Goal: Task Accomplishment & Management: Use online tool/utility

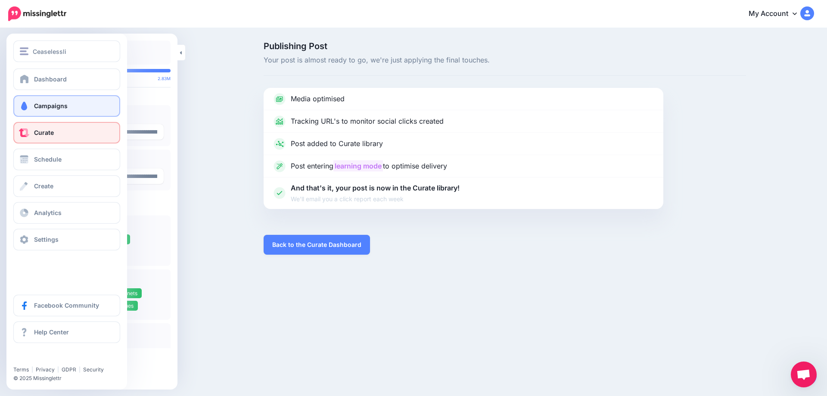
click at [55, 108] on span "Campaigns" at bounding box center [51, 105] width 34 height 7
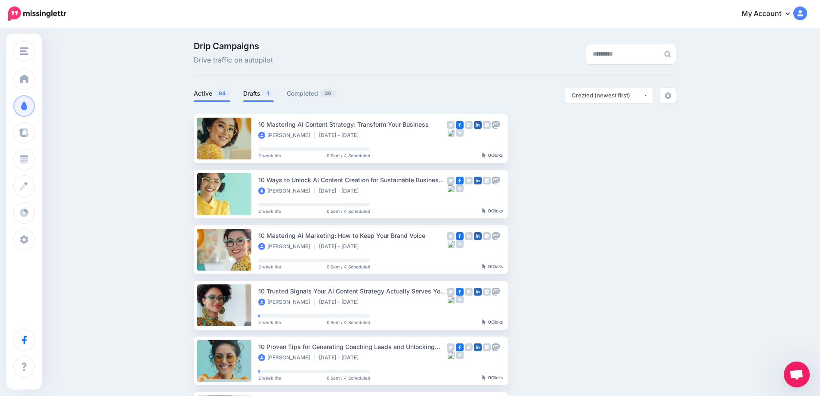
click at [256, 93] on link "Drafts 1" at bounding box center [258, 93] width 31 height 10
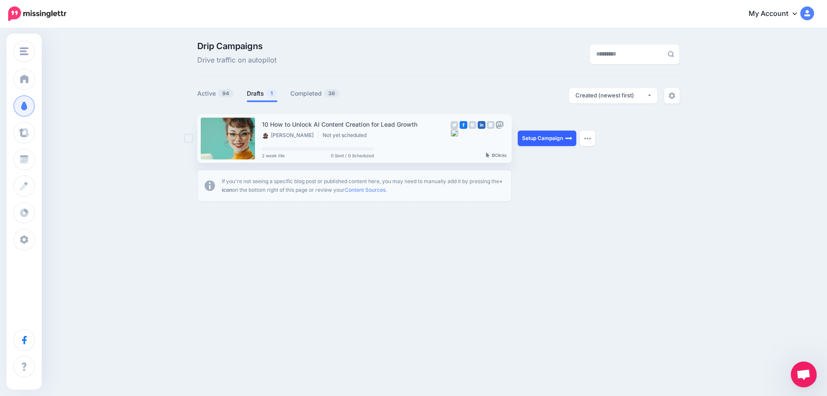
click at [549, 143] on link "Setup Campaign" at bounding box center [547, 138] width 59 height 16
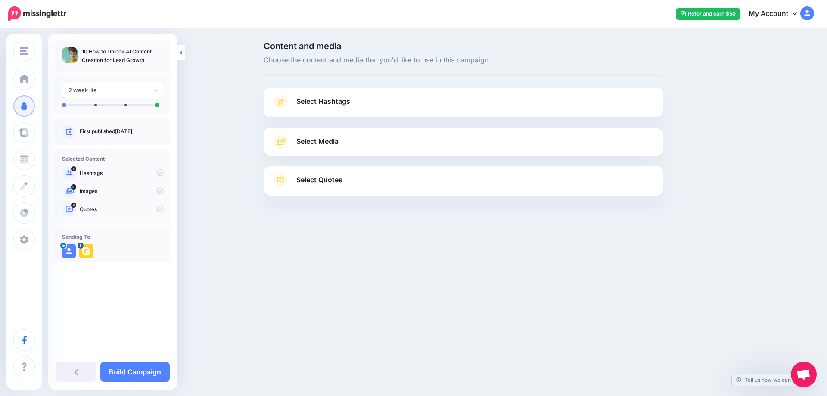
click at [126, 130] on link "Sept. 9, 2025" at bounding box center [123, 131] width 17 height 6
click at [334, 102] on span "Select Hashtags" at bounding box center [323, 102] width 54 height 12
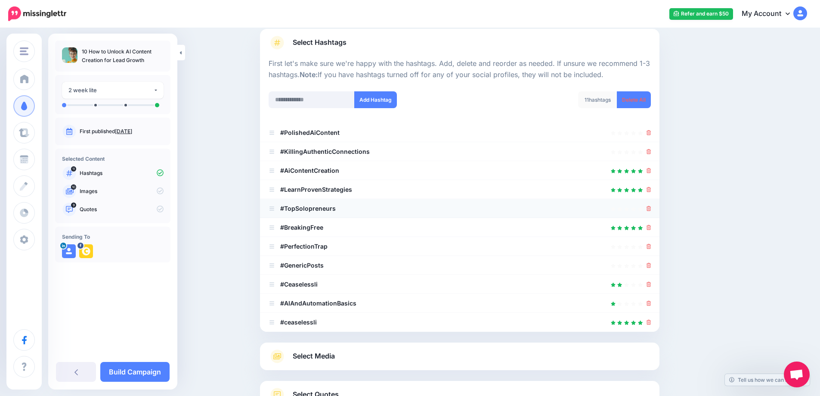
scroll to position [61, 0]
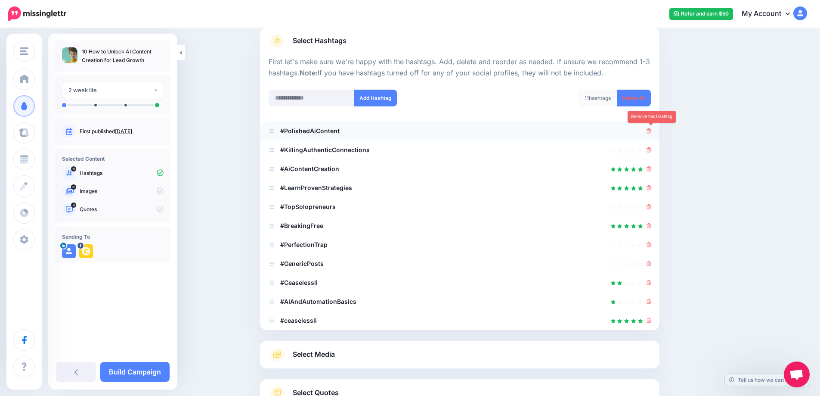
click at [651, 130] on icon at bounding box center [649, 130] width 5 height 5
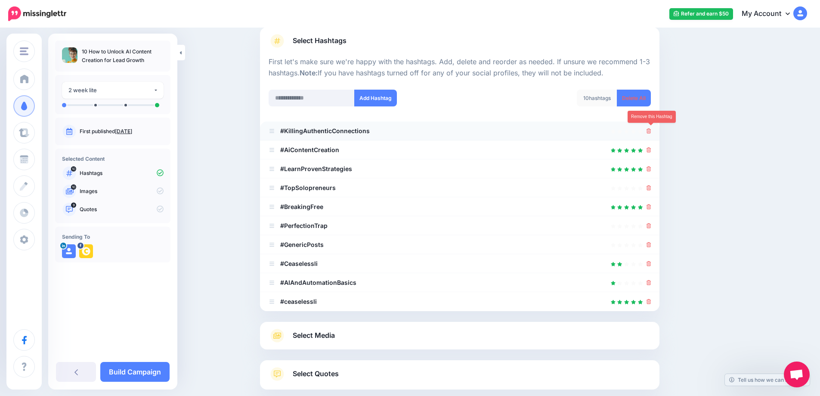
click at [651, 132] on icon at bounding box center [649, 130] width 5 height 5
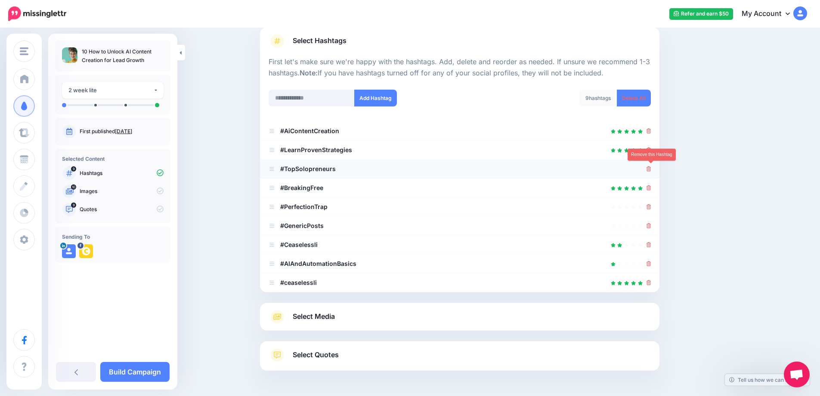
click at [651, 168] on icon at bounding box center [649, 168] width 5 height 5
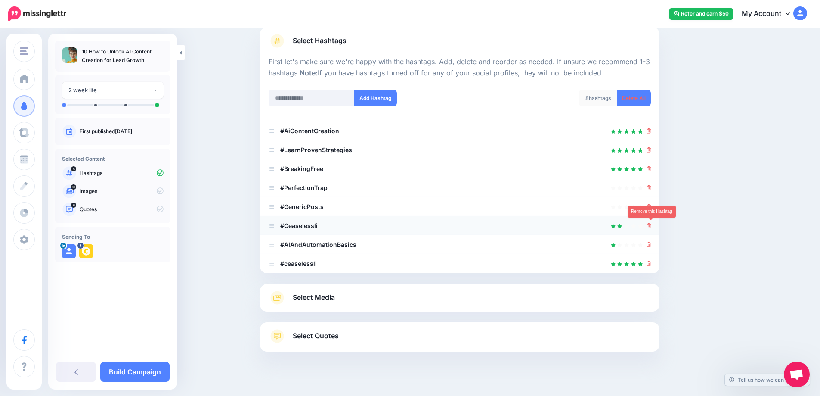
click at [651, 226] on icon at bounding box center [649, 225] width 5 height 5
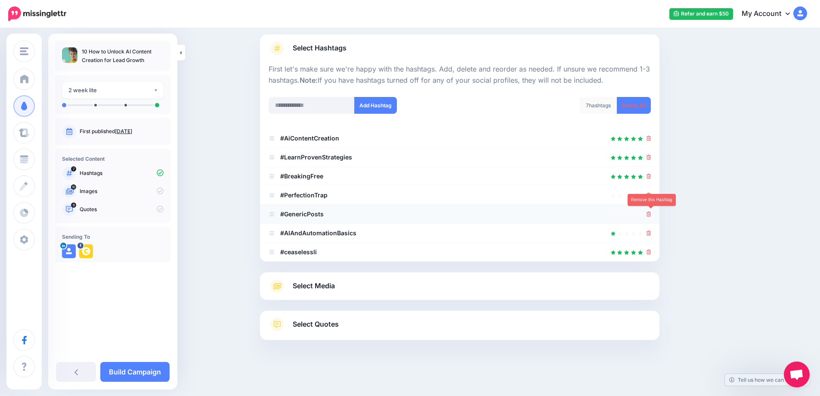
click at [651, 215] on icon at bounding box center [649, 213] width 5 height 5
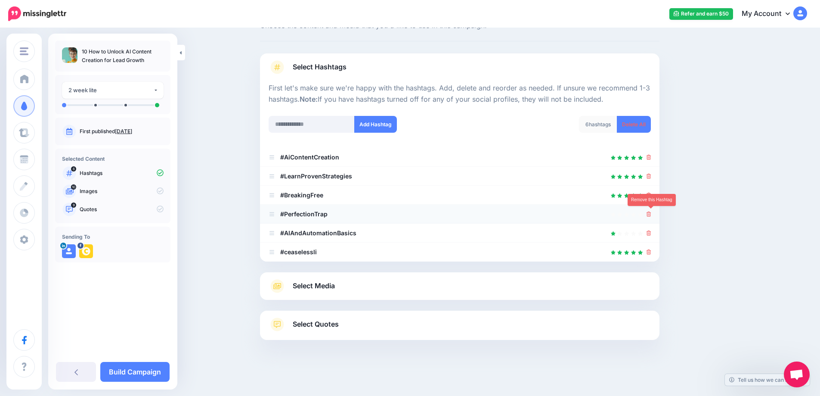
click at [651, 211] on link at bounding box center [649, 213] width 5 height 7
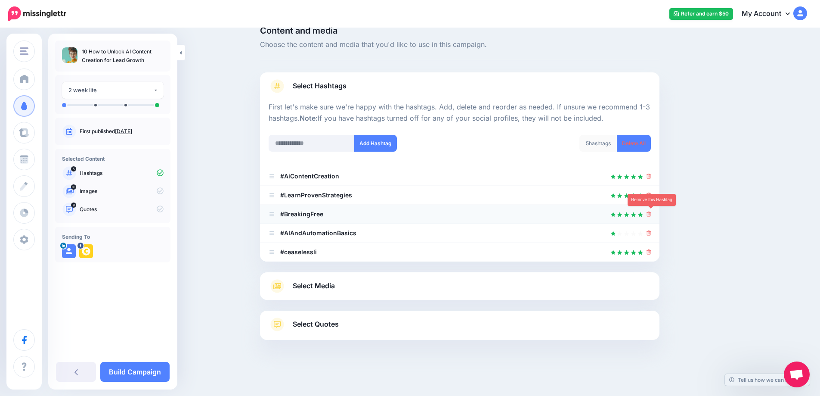
click at [651, 215] on icon at bounding box center [649, 213] width 5 height 5
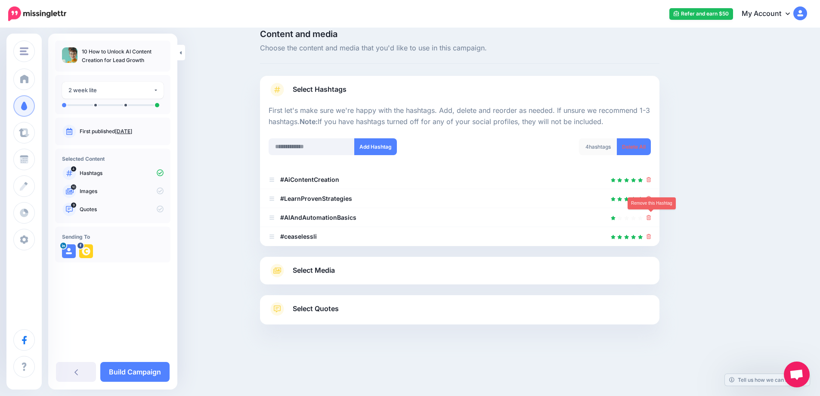
scroll to position [12, 0]
click at [324, 269] on span "Select Media" at bounding box center [314, 270] width 42 height 12
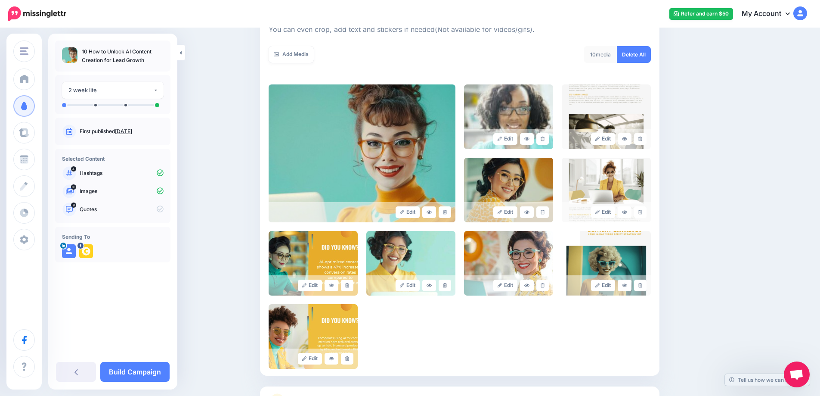
scroll to position [143, 0]
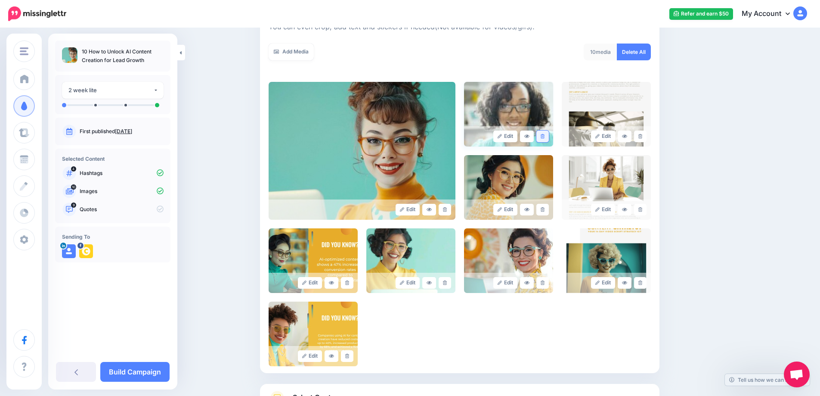
click at [545, 138] on icon at bounding box center [543, 136] width 4 height 5
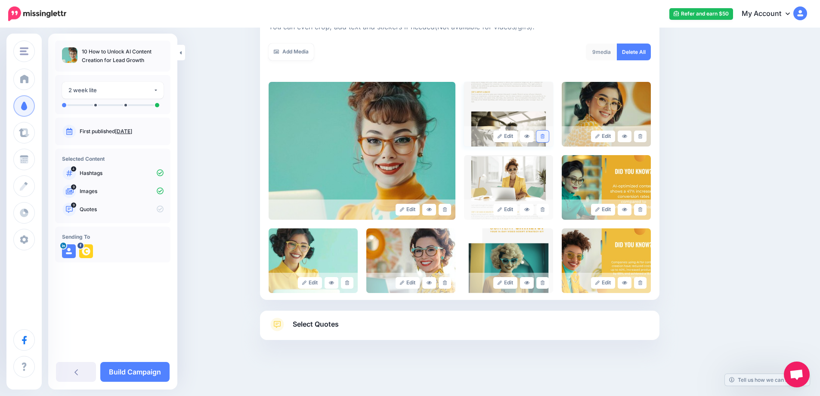
click at [546, 140] on link at bounding box center [542, 136] width 12 height 12
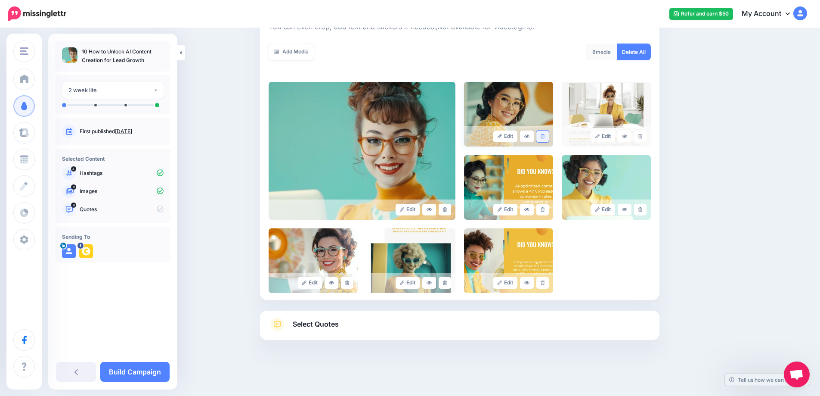
click at [545, 137] on icon at bounding box center [543, 136] width 4 height 5
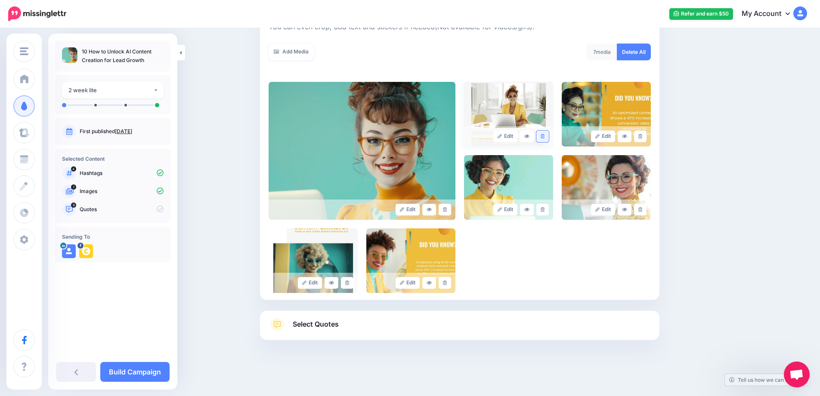
click at [545, 138] on icon at bounding box center [543, 136] width 4 height 5
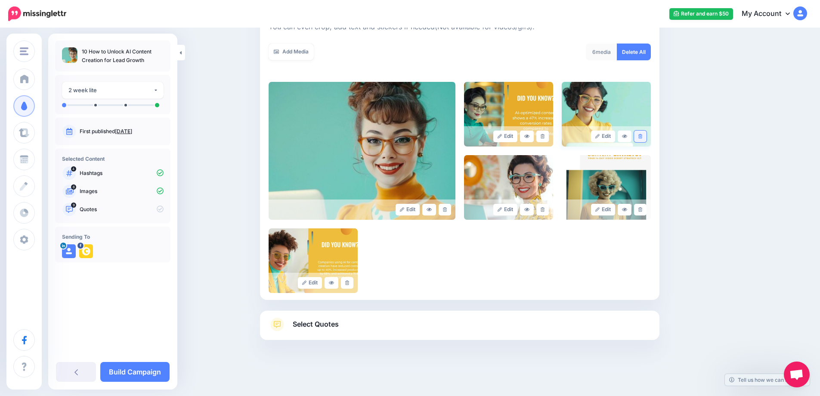
click at [647, 140] on link at bounding box center [640, 136] width 12 height 12
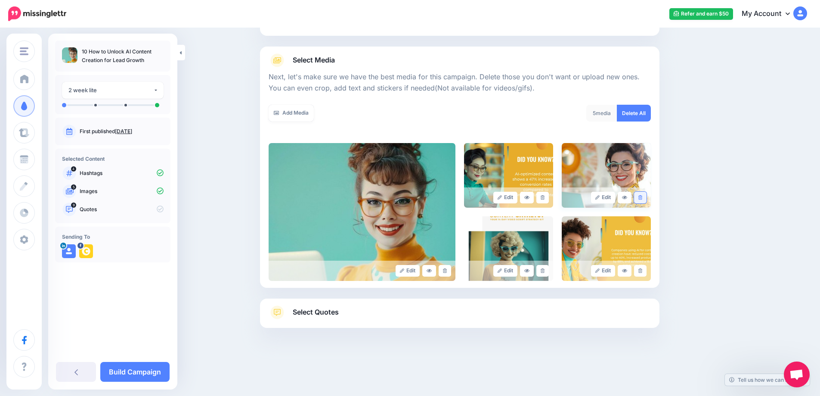
click at [641, 195] on link at bounding box center [640, 198] width 12 height 12
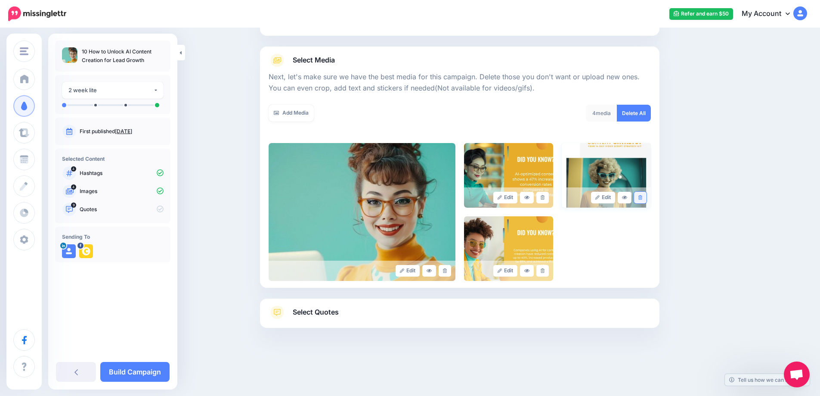
click at [642, 198] on icon at bounding box center [641, 197] width 4 height 5
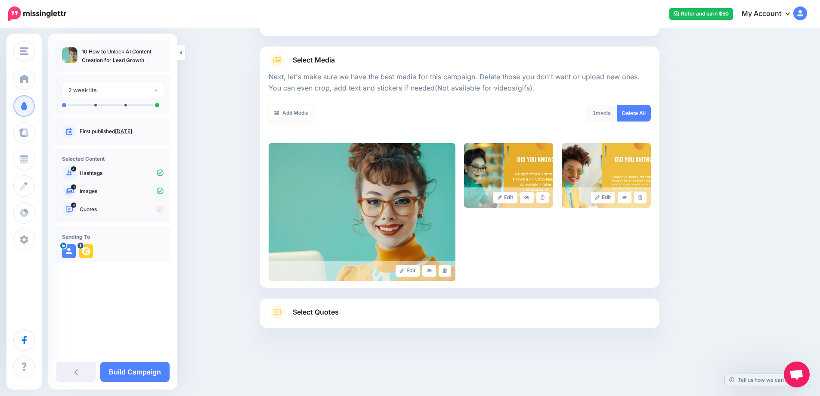
click at [332, 309] on span "Select Quotes" at bounding box center [316, 312] width 46 height 12
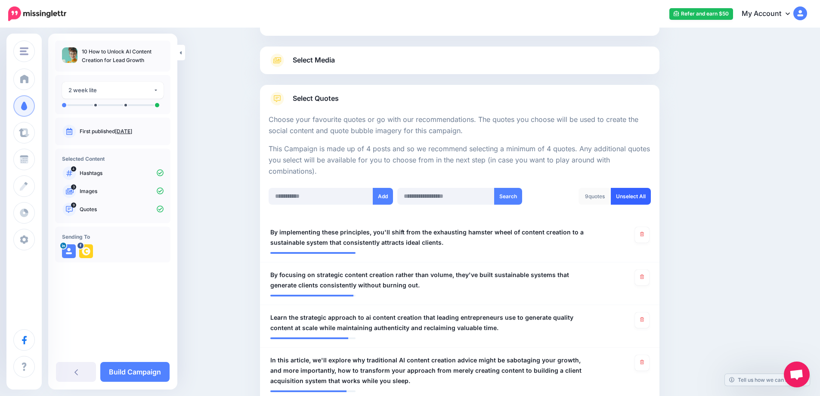
click at [623, 198] on link "Unselect All" at bounding box center [631, 196] width 40 height 17
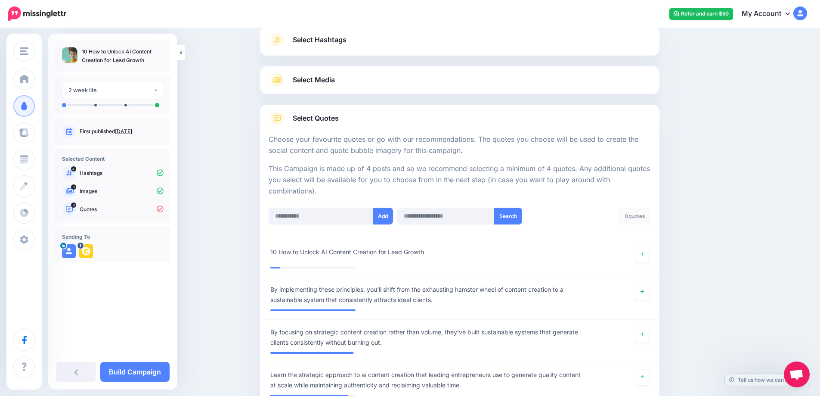
scroll to position [72, 0]
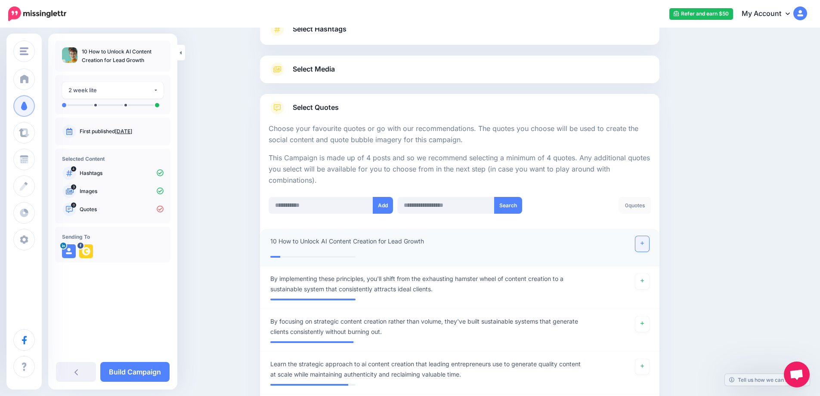
click at [639, 245] on link at bounding box center [643, 244] width 14 height 16
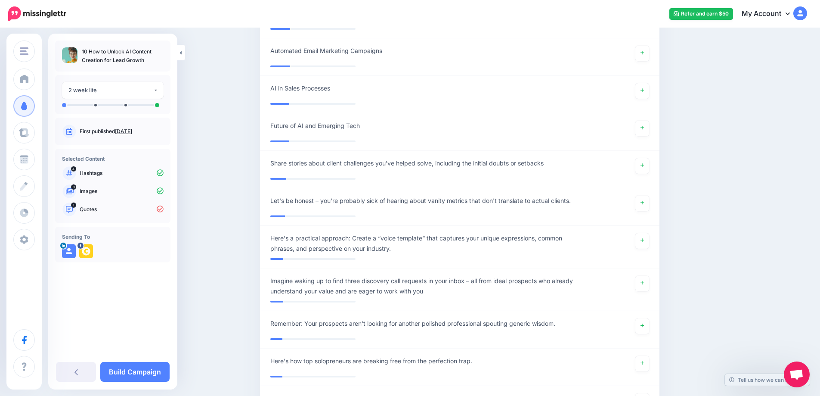
scroll to position [4424, 0]
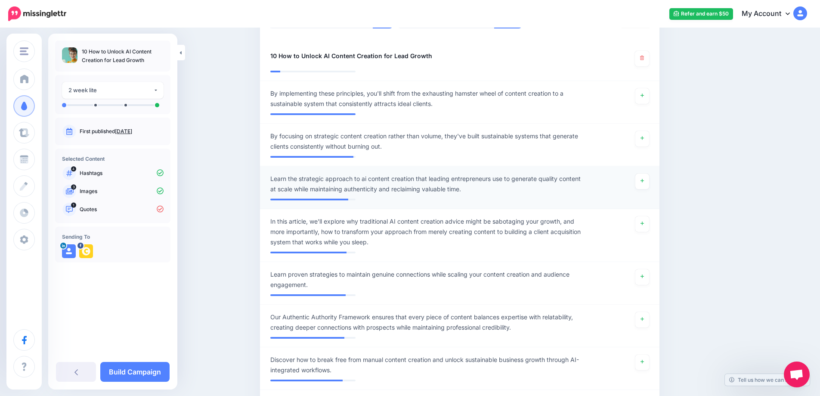
scroll to position [257, 0]
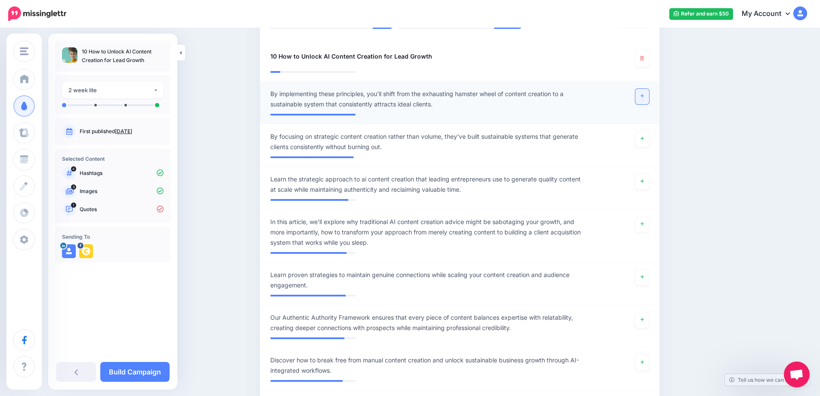
click at [644, 98] on icon at bounding box center [642, 95] width 3 height 5
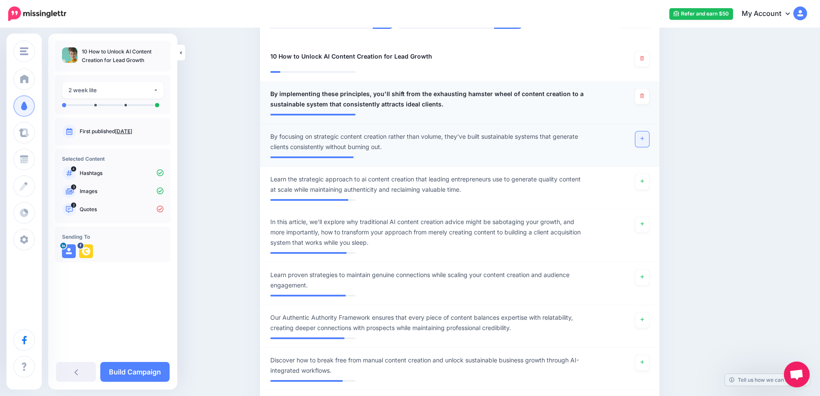
click at [643, 143] on link at bounding box center [643, 139] width 14 height 16
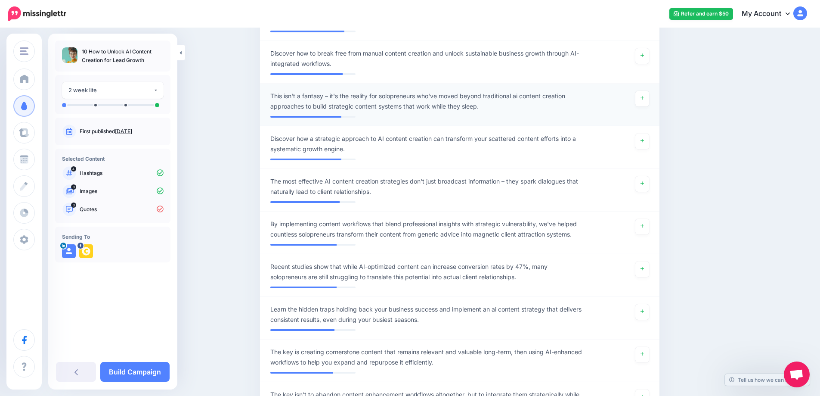
scroll to position [564, 0]
click at [644, 183] on icon at bounding box center [642, 182] width 3 height 5
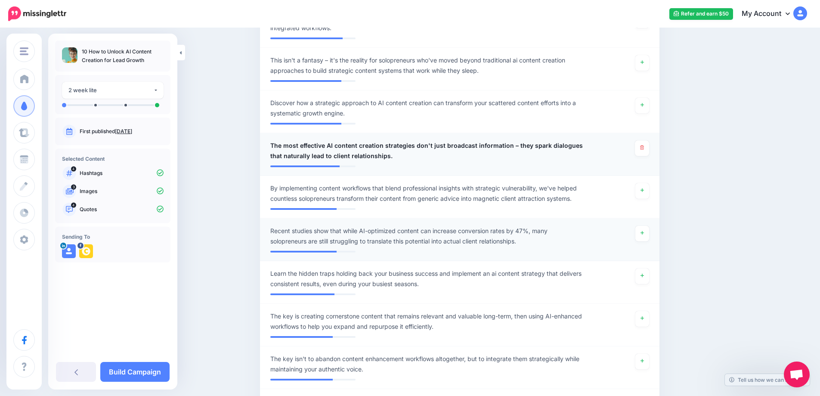
scroll to position [602, 0]
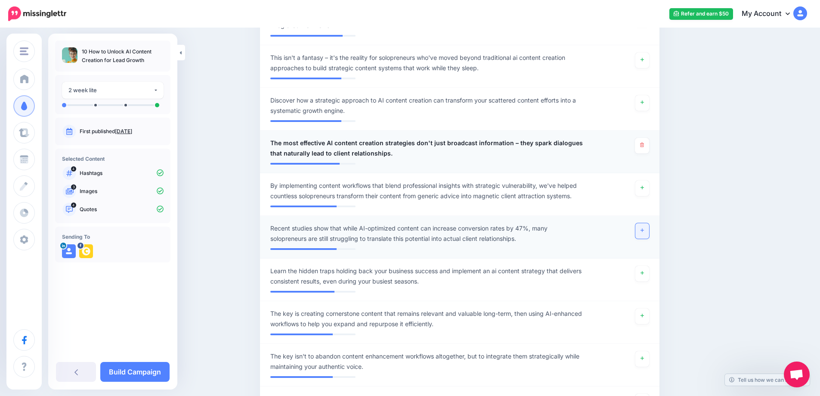
click at [644, 230] on icon at bounding box center [642, 230] width 3 height 5
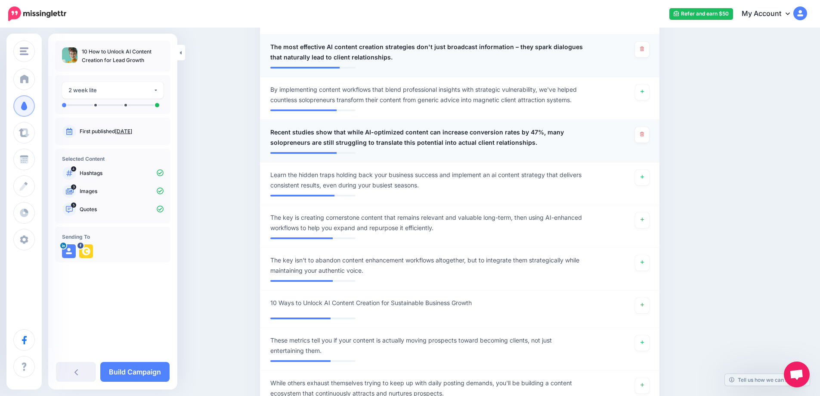
scroll to position [698, 0]
click at [643, 223] on link at bounding box center [643, 220] width 14 height 16
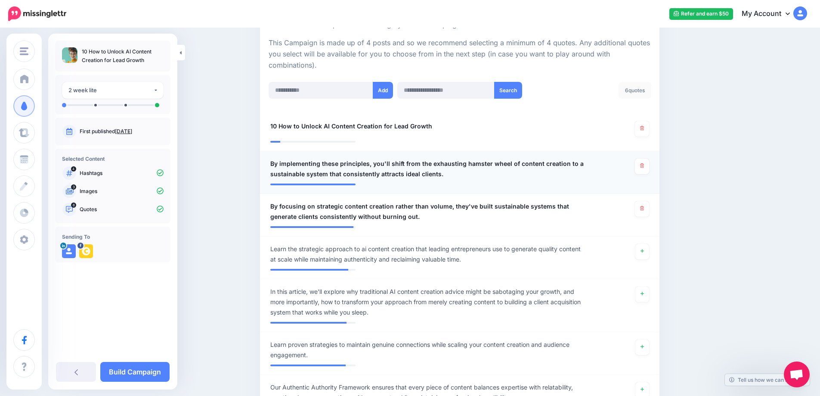
scroll to position [188, 0]
click at [137, 369] on link "Build Campaign" at bounding box center [134, 372] width 69 height 20
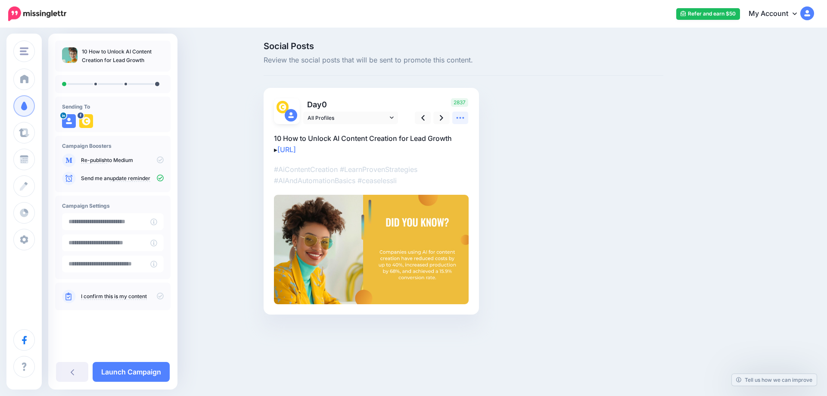
click at [459, 118] on icon at bounding box center [460, 117] width 9 height 9
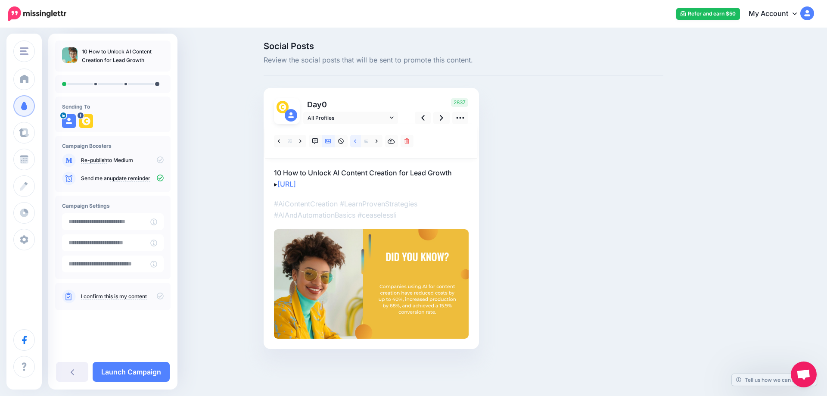
click at [356, 143] on icon at bounding box center [355, 140] width 2 height 3
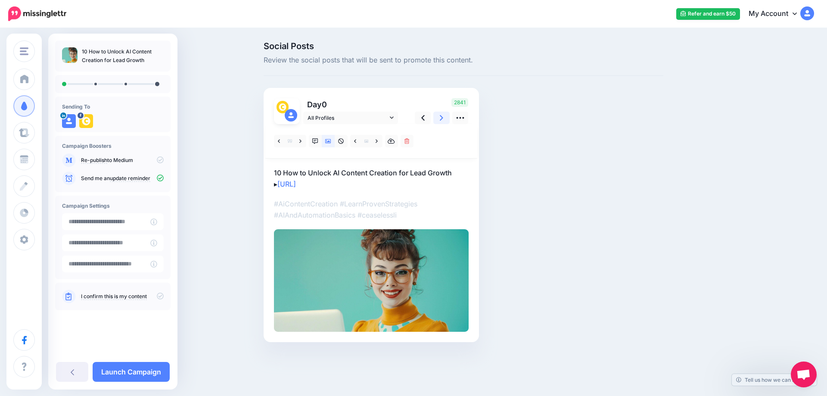
click at [442, 121] on icon at bounding box center [441, 117] width 3 height 9
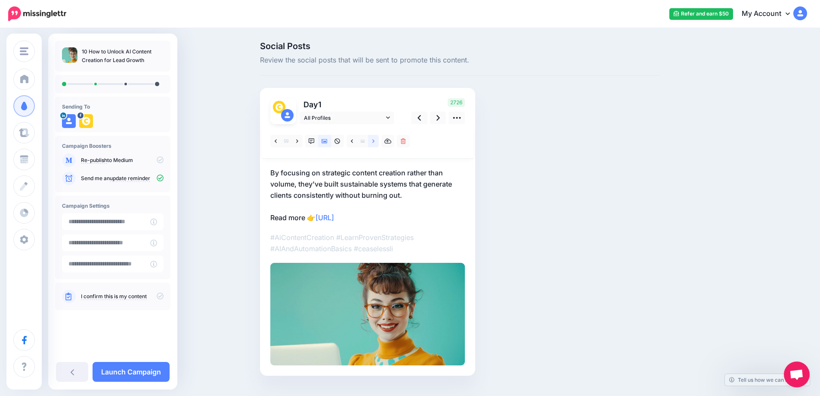
click at [378, 144] on link at bounding box center [373, 141] width 11 height 12
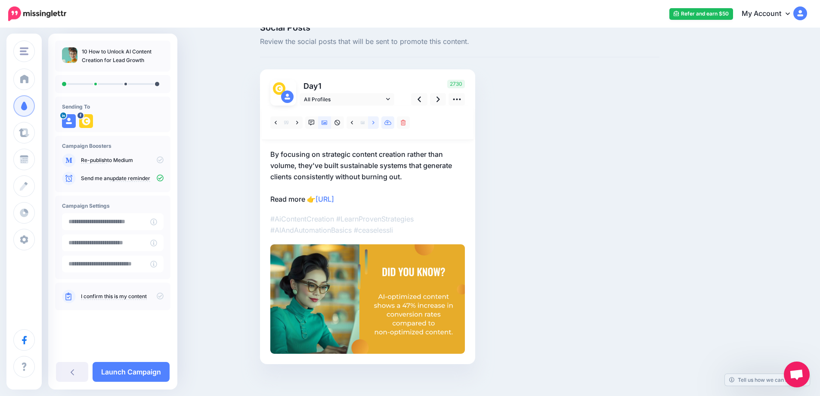
scroll to position [25, 0]
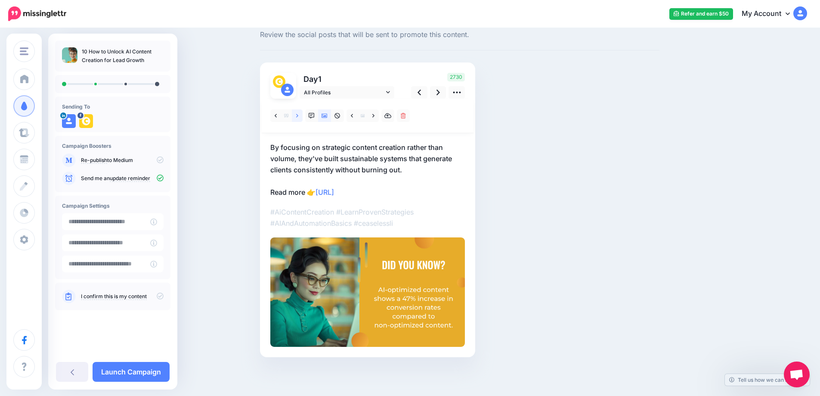
click at [299, 116] on link at bounding box center [297, 115] width 11 height 12
click at [444, 95] on link at bounding box center [438, 92] width 16 height 12
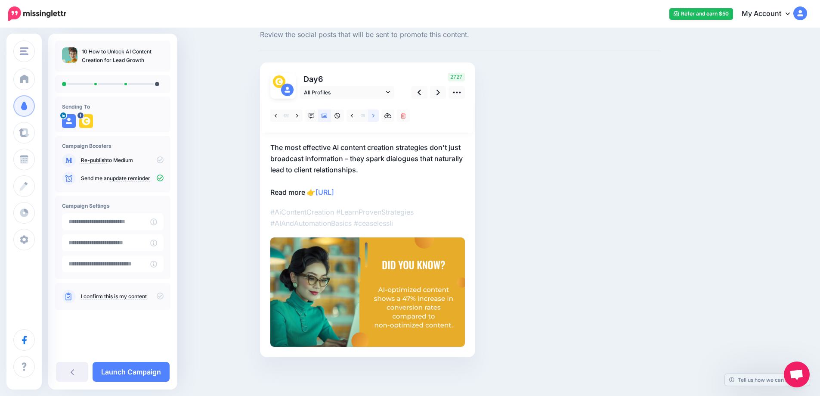
click at [375, 117] on icon at bounding box center [373, 115] width 2 height 3
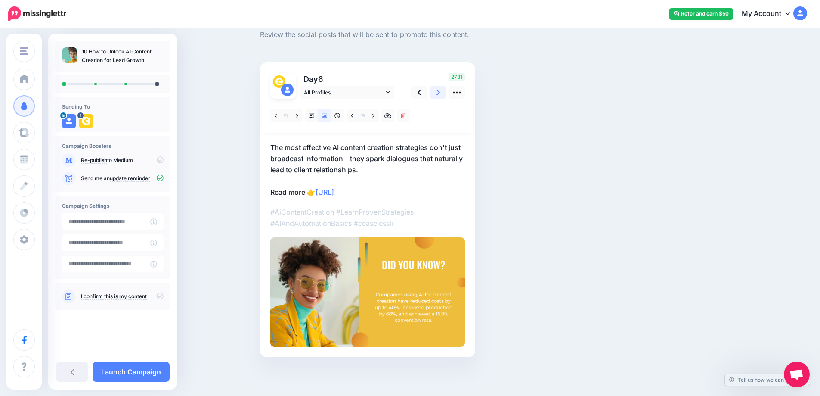
click at [440, 95] on icon at bounding box center [438, 93] width 3 height 6
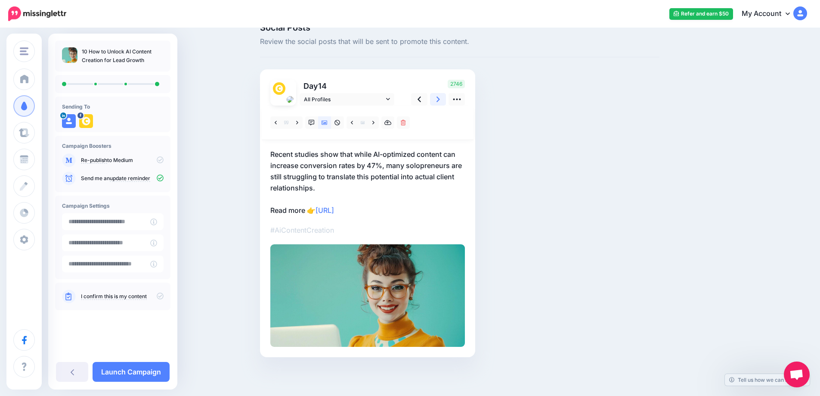
scroll to position [19, 0]
click at [297, 124] on link at bounding box center [297, 122] width 11 height 12
click at [426, 102] on link at bounding box center [419, 99] width 16 height 12
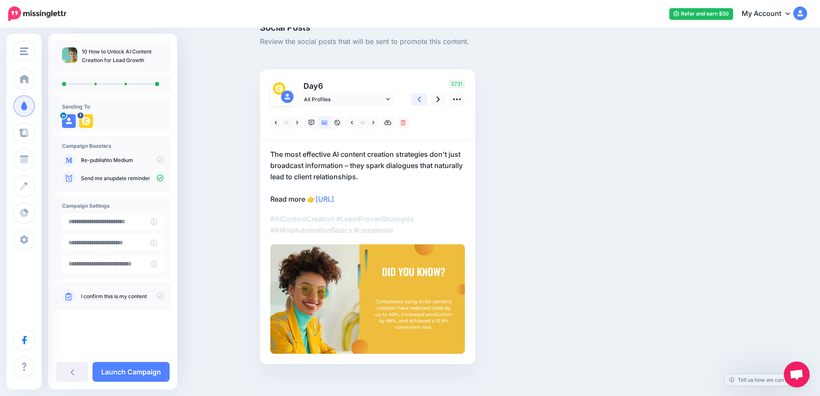
click at [426, 102] on link at bounding box center [419, 99] width 16 height 12
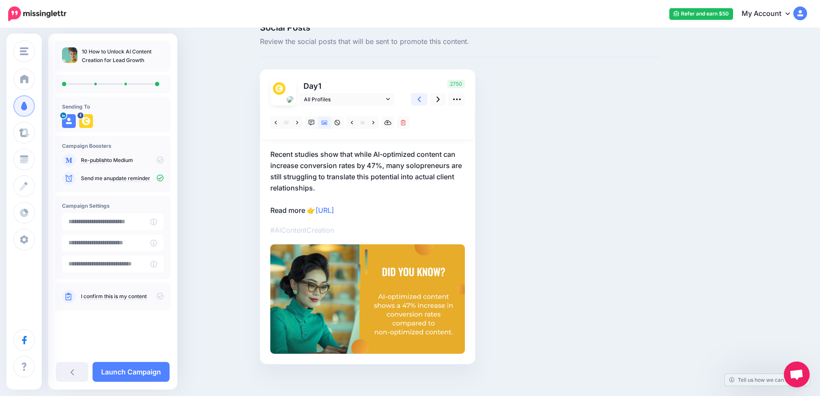
click at [426, 102] on link at bounding box center [419, 99] width 16 height 12
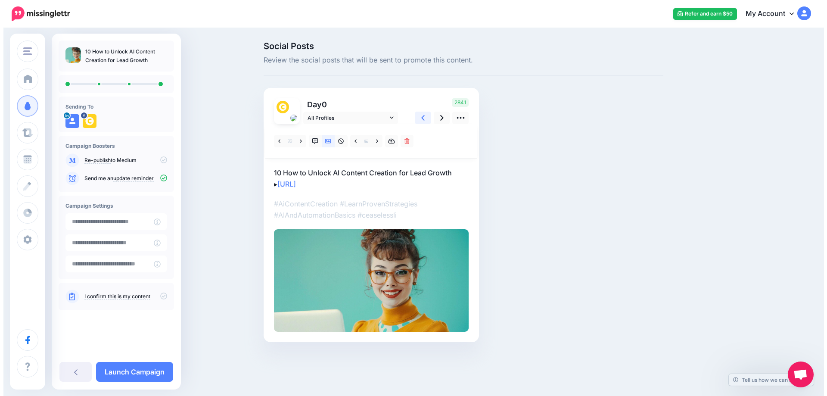
scroll to position [0, 0]
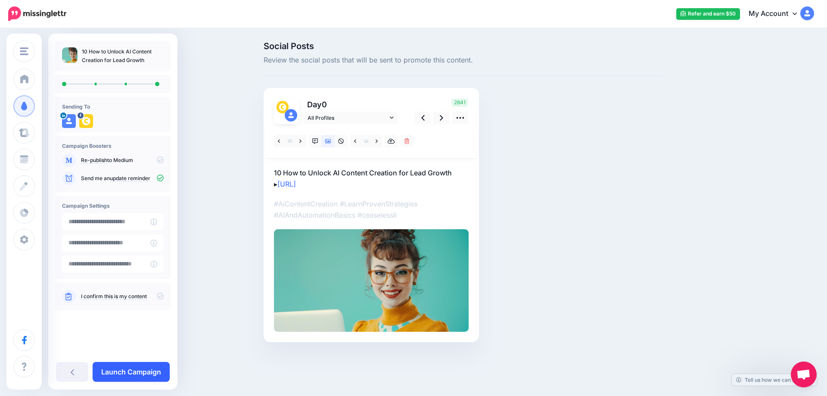
click at [119, 367] on link "Launch Campaign" at bounding box center [131, 372] width 77 height 20
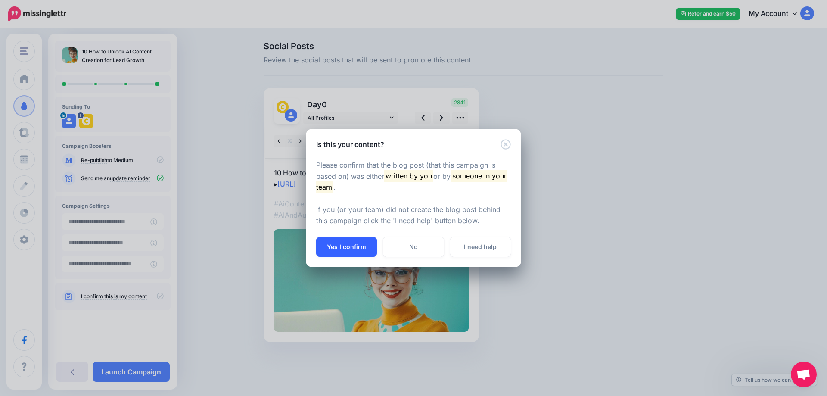
click at [354, 250] on button "Yes I confirm" at bounding box center [346, 247] width 61 height 20
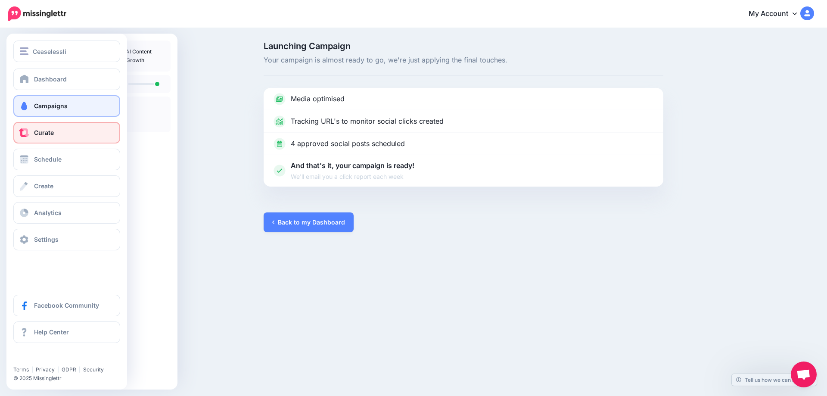
click at [33, 140] on link "Curate" at bounding box center [66, 133] width 107 height 22
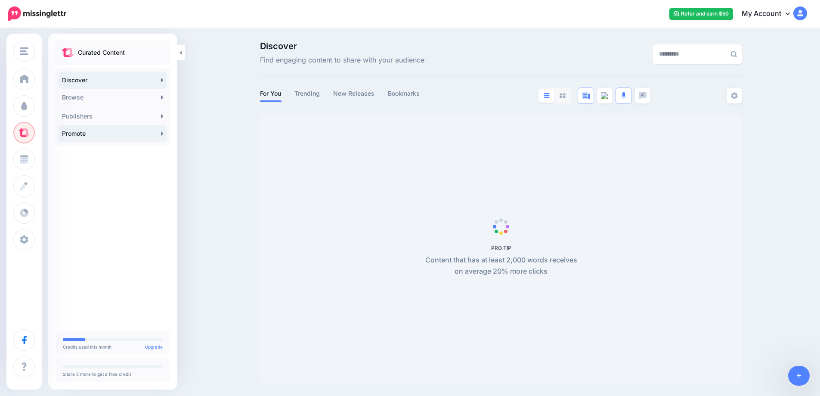
click at [163, 136] on icon at bounding box center [162, 133] width 3 height 7
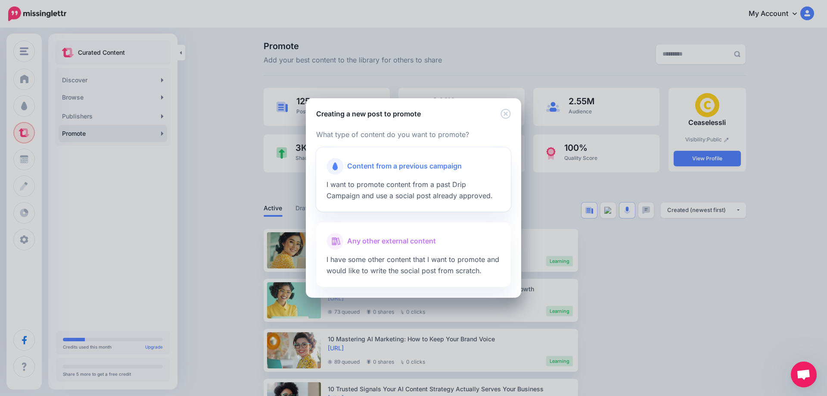
click at [420, 177] on div at bounding box center [413, 177] width 174 height 4
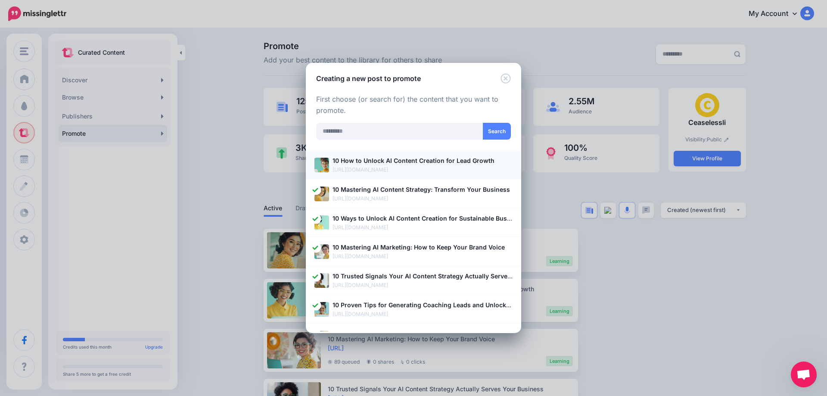
click at [380, 172] on p "[URL][DOMAIN_NAME]" at bounding box center [422, 169] width 180 height 9
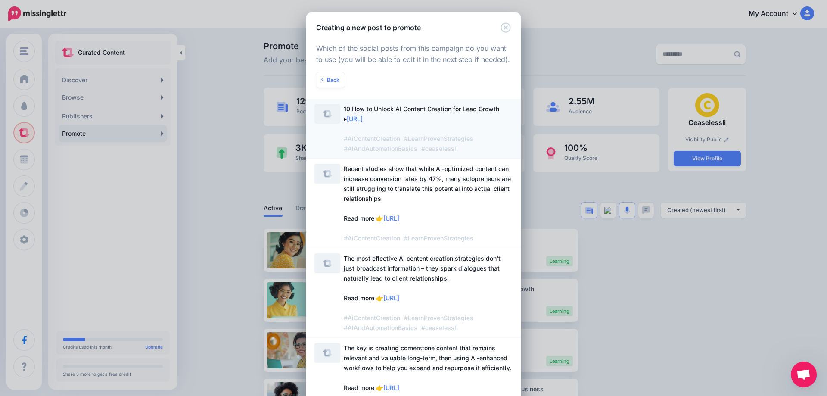
click at [440, 118] on span "10 How to Unlock AI Content Creation for Lead Growth ▸ [URL] #AiContentCreation…" at bounding box center [428, 129] width 169 height 50
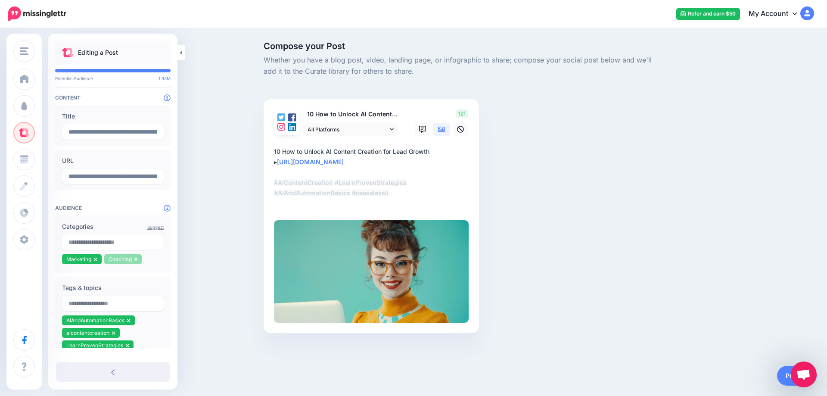
click at [134, 261] on icon at bounding box center [135, 259] width 3 height 5
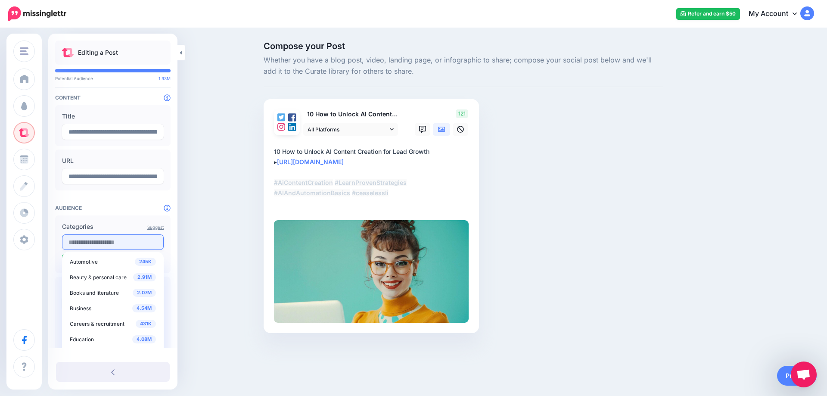
click at [108, 244] on input "text" at bounding box center [113, 242] width 102 height 16
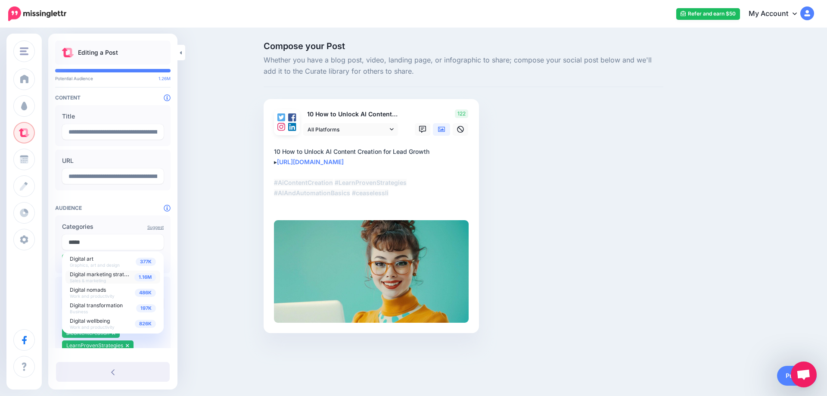
type input "*****"
click at [140, 277] on span "1.16M" at bounding box center [145, 277] width 22 height 8
click at [216, 281] on div "Compose your Post Whether you have a blog post, video, landing page, or infogra…" at bounding box center [413, 200] width 827 height 343
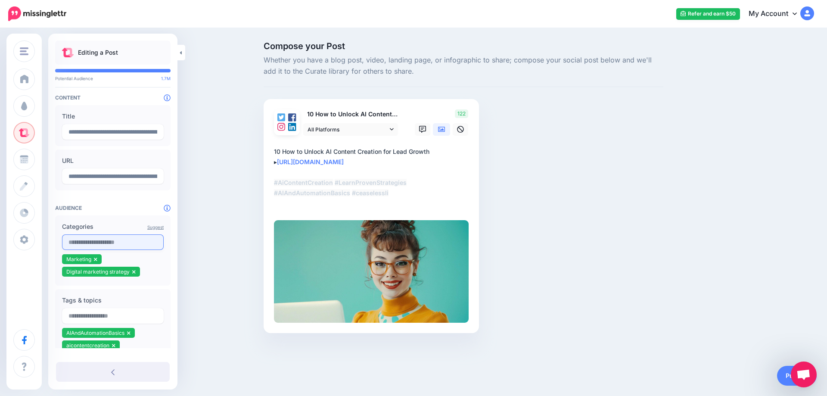
click at [118, 246] on input "text" at bounding box center [113, 242] width 102 height 16
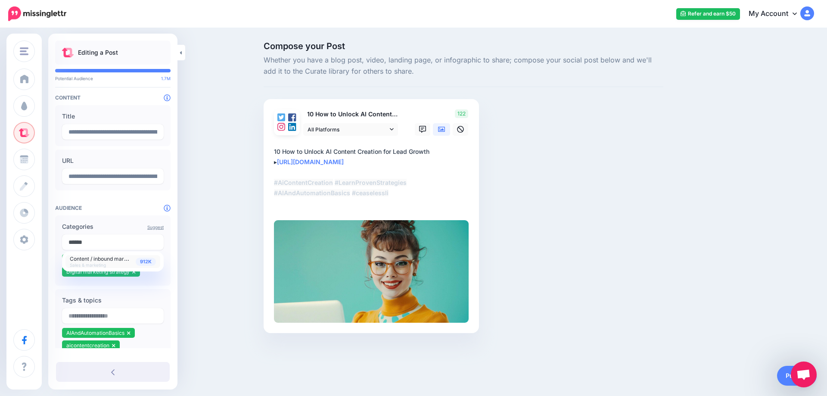
type input "******"
click at [144, 261] on span "912K" at bounding box center [146, 261] width 20 height 8
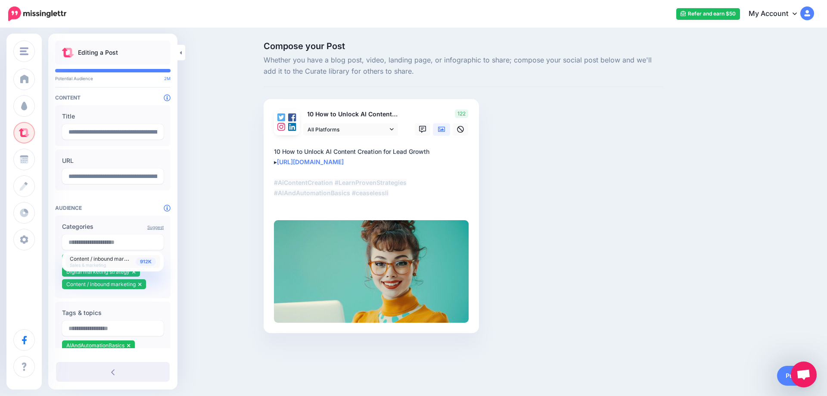
click at [200, 265] on div "Compose your Post Whether you have a blog post, video, landing page, or infogra…" at bounding box center [413, 200] width 827 height 343
click at [787, 377] on link "Publish" at bounding box center [797, 376] width 40 height 20
